Goal: Information Seeking & Learning: Learn about a topic

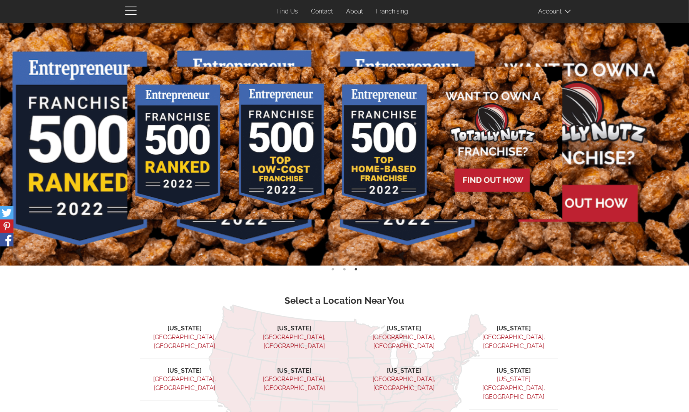
click at [359, 12] on link "About" at bounding box center [354, 11] width 28 height 15
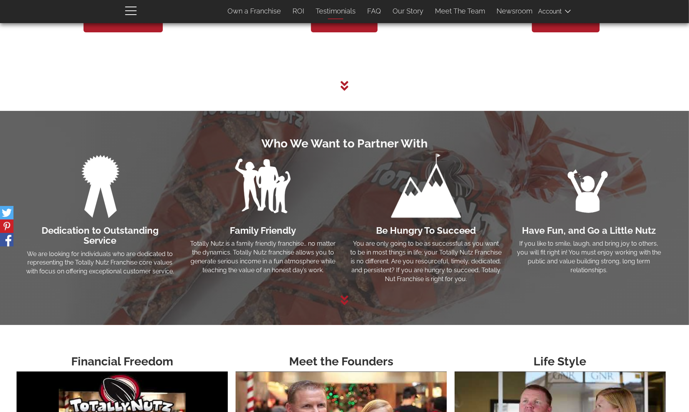
scroll to position [1316, 0]
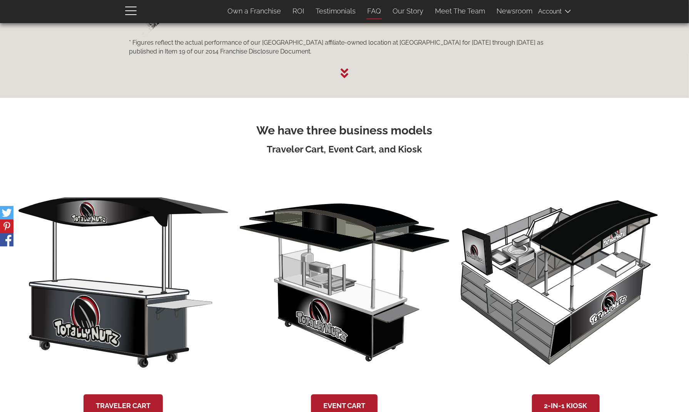
click at [378, 11] on link "FAQ" at bounding box center [373, 11] width 25 height 16
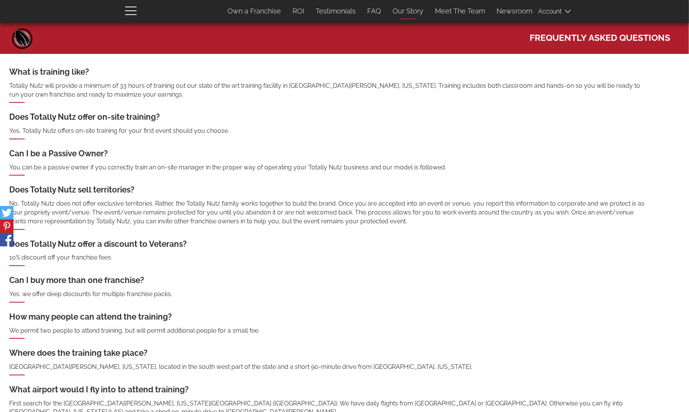
click at [400, 13] on link "Our Story" at bounding box center [408, 11] width 42 height 16
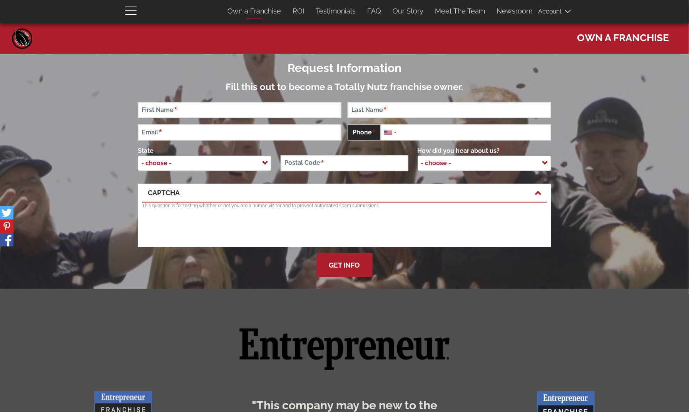
click at [277, 11] on link "Own a Franchise" at bounding box center [254, 11] width 65 height 16
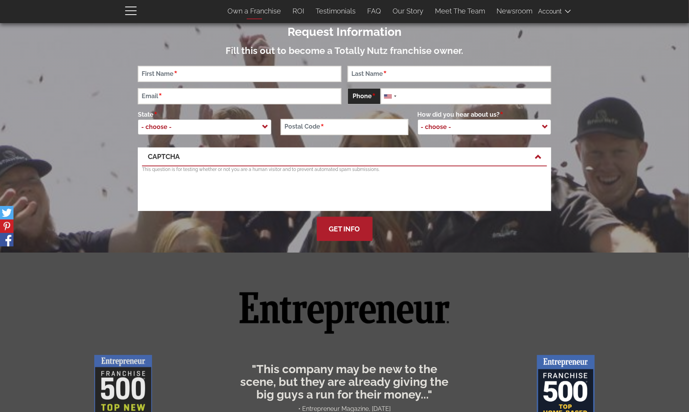
scroll to position [50, 0]
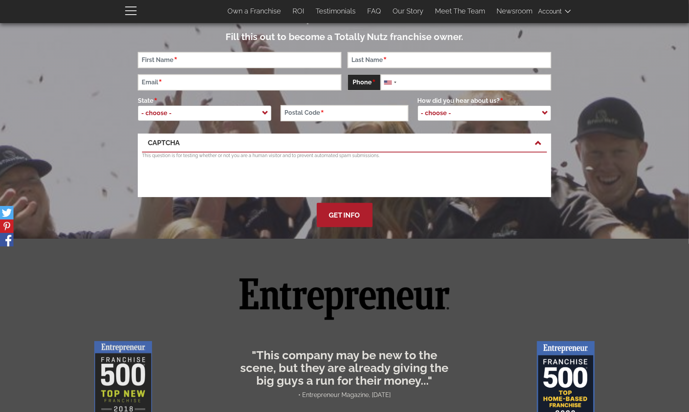
click at [125, 8] on div "User account menu Account Log In 0 items Franchise Section Own a Franchise ROI …" at bounding box center [344, 11] width 450 height 23
click at [134, 14] on span "button" at bounding box center [131, 14] width 12 height 1
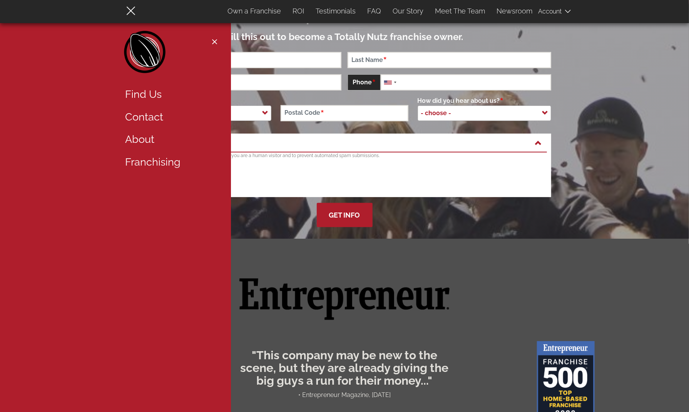
click at [154, 50] on link "Home" at bounding box center [145, 54] width 44 height 46
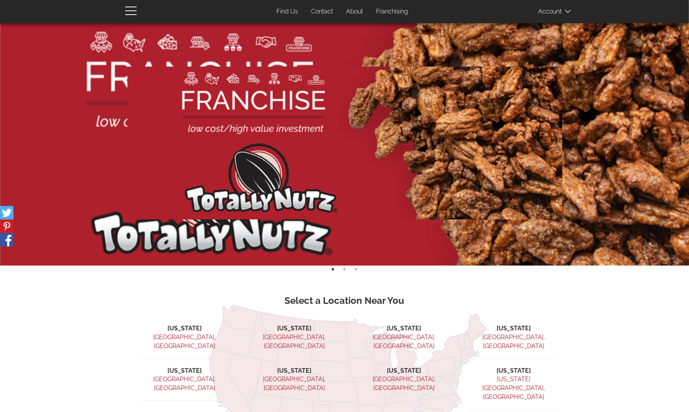
click at [352, 14] on link "About" at bounding box center [354, 11] width 28 height 15
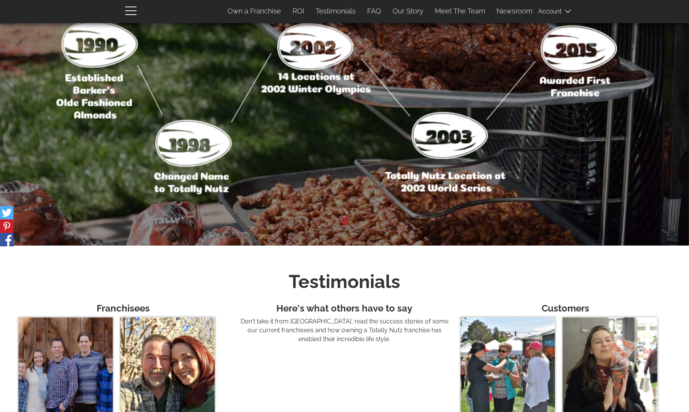
scroll to position [2293, 0]
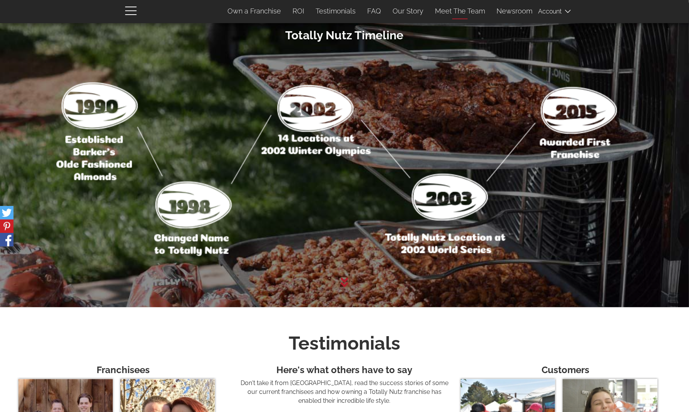
click at [475, 16] on link "Meet The Team" at bounding box center [460, 11] width 62 height 16
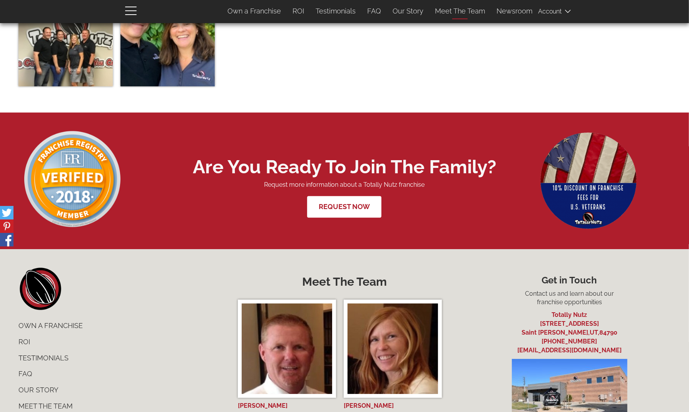
scroll to position [3048, 0]
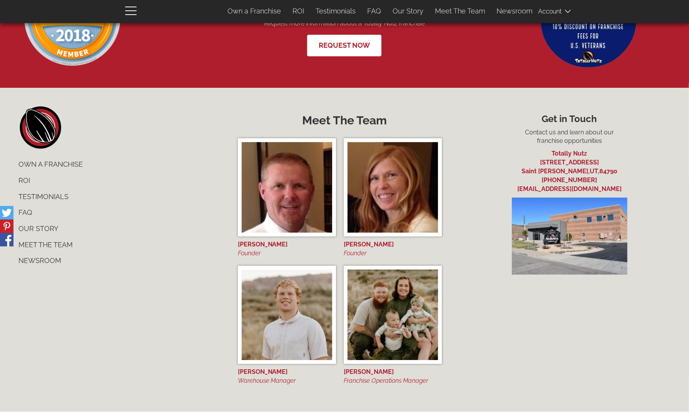
click at [40, 229] on link "Our Story" at bounding box center [120, 228] width 214 height 16
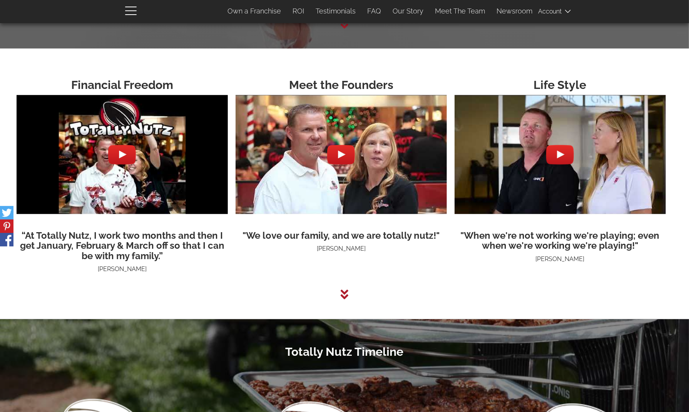
scroll to position [1908, 0]
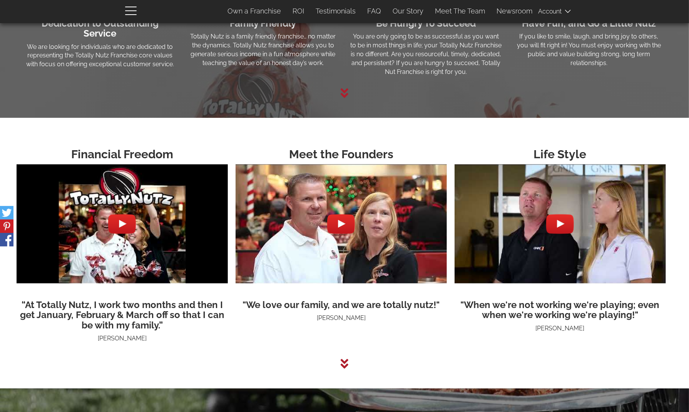
click at [121, 222] on div at bounding box center [122, 224] width 28 height 28
